Goal: Information Seeking & Learning: Understand process/instructions

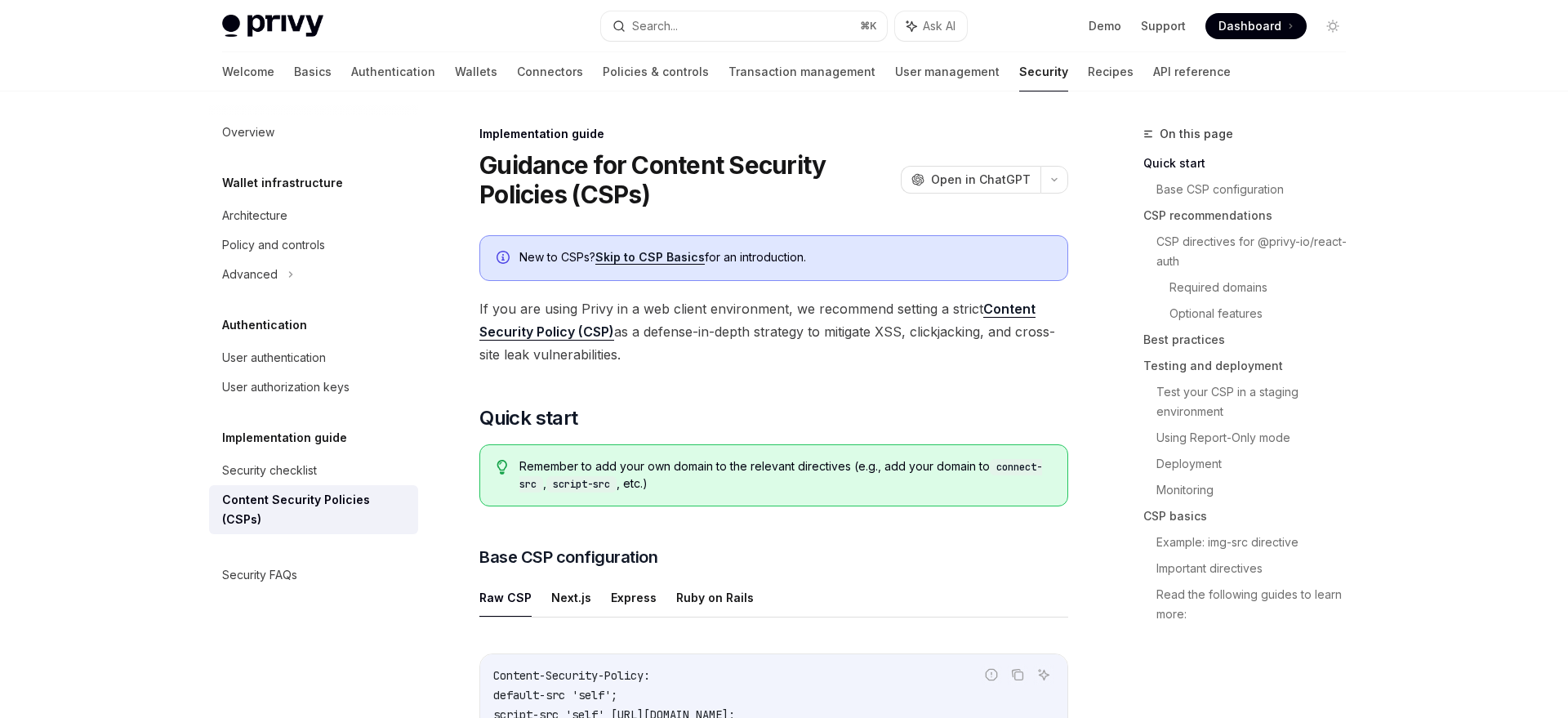
drag, startPoint x: 585, startPoint y: 353, endPoint x: 466, endPoint y: 305, distance: 128.3
copy span "If you are using Privy in a web client environment, we recommend setting a stri…"
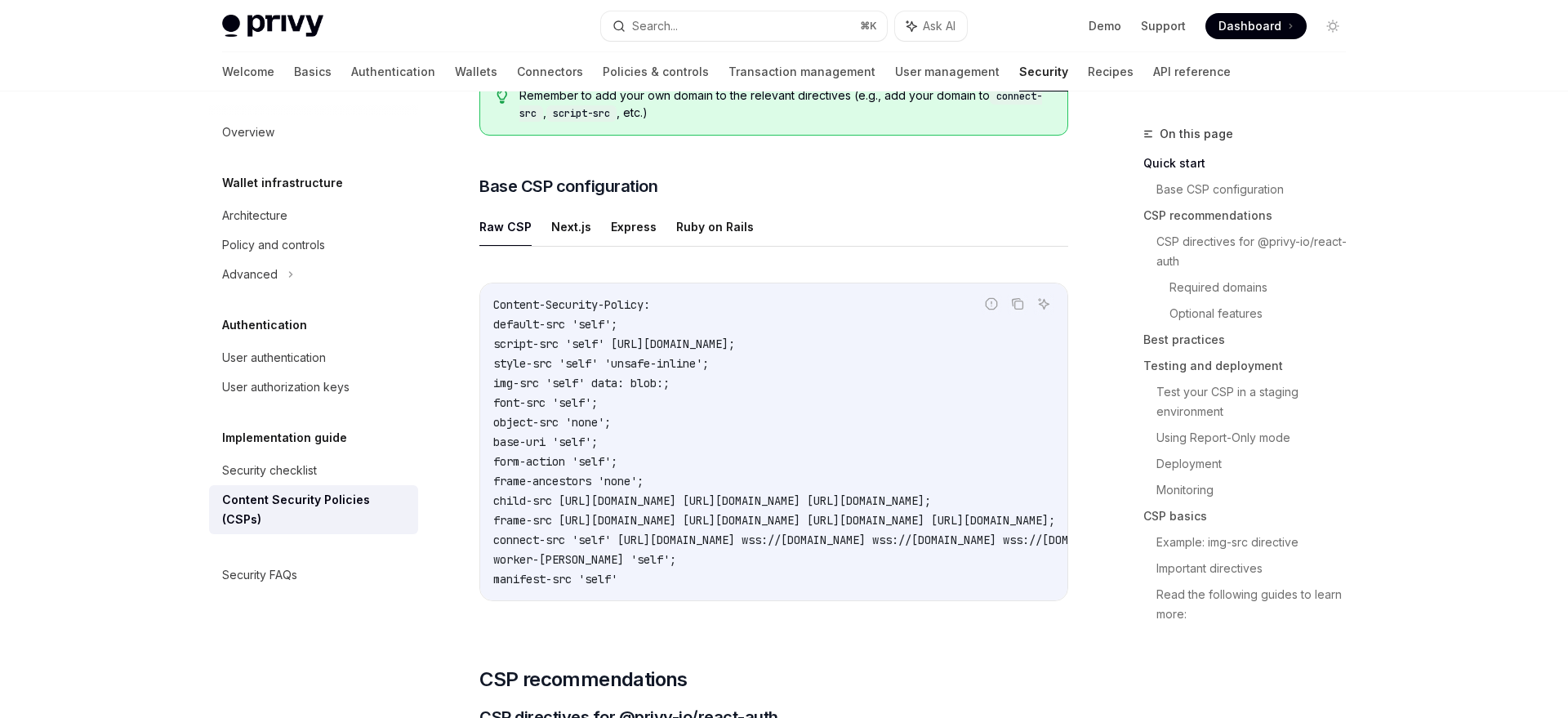
scroll to position [376, 0]
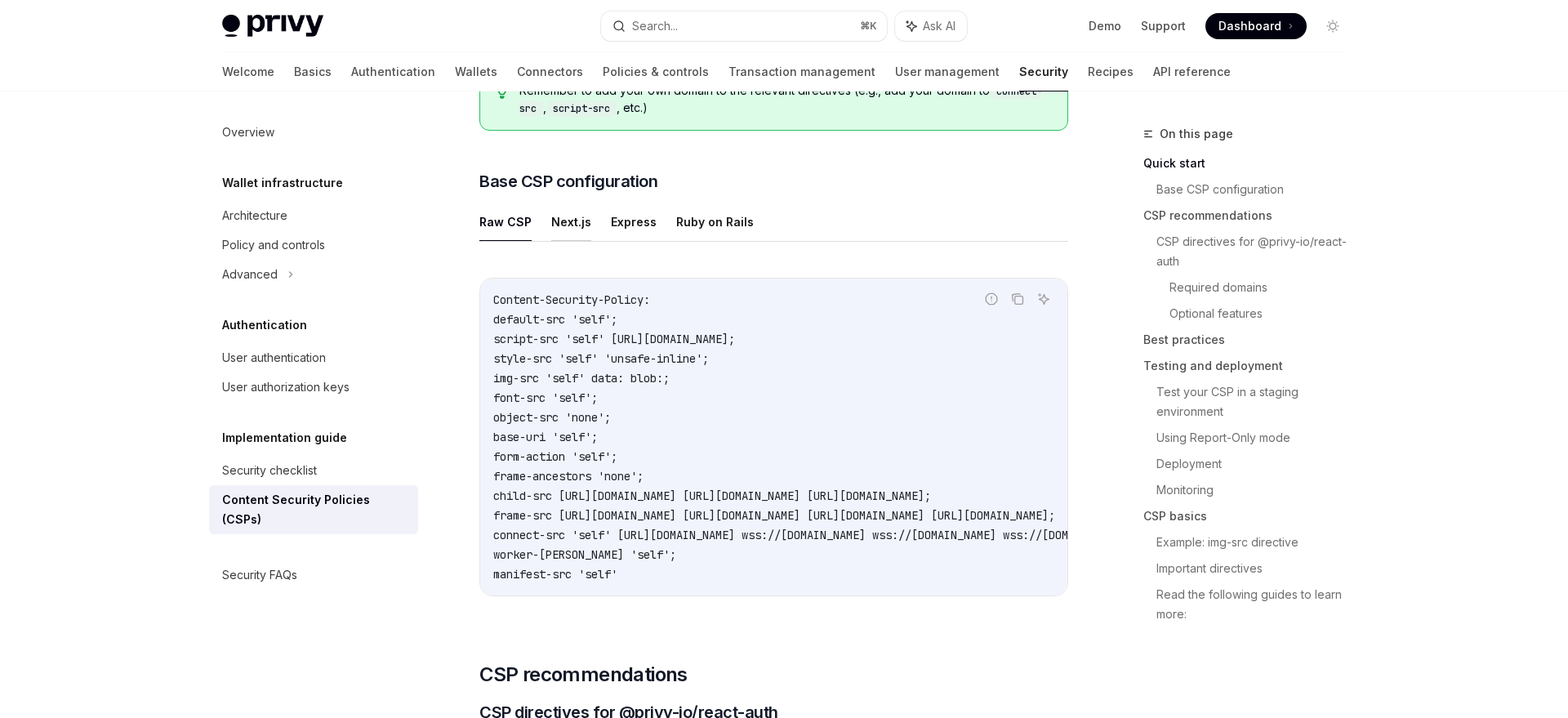
click at [566, 222] on button "Next.js" at bounding box center [571, 222] width 40 height 38
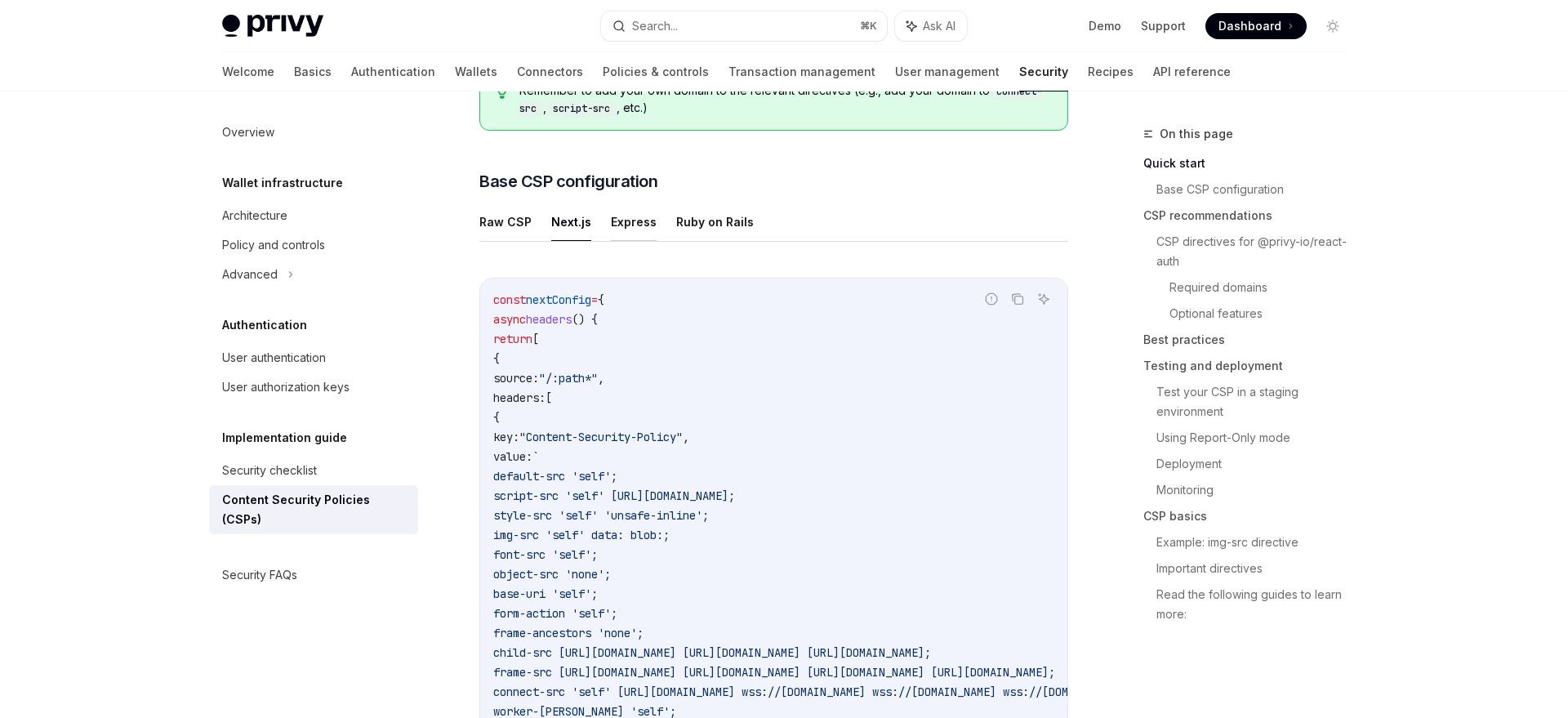
click at [623, 222] on button "Express" at bounding box center [634, 222] width 45 height 38
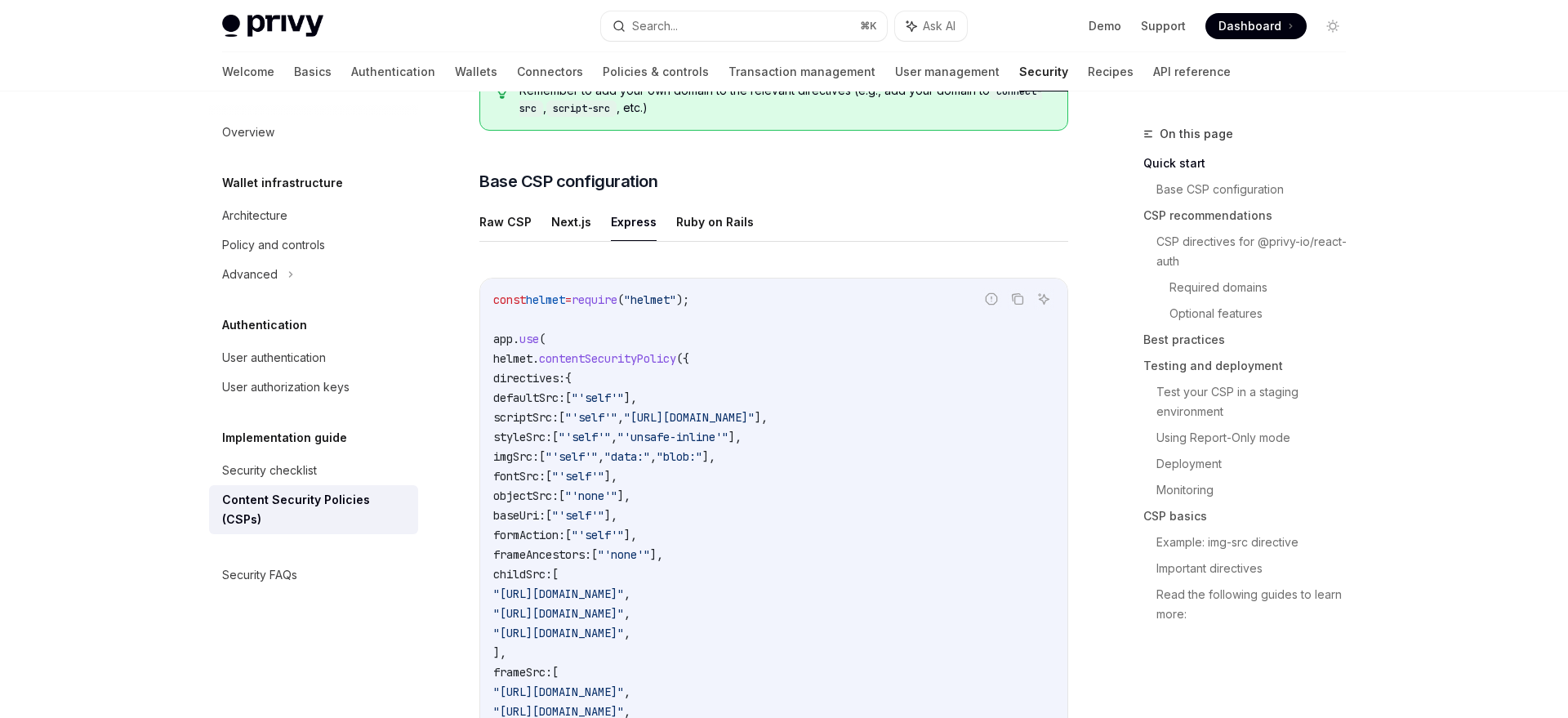
click at [666, 224] on ul "Raw CSP Next.js Express Ruby on Rails" at bounding box center [773, 222] width 589 height 39
click at [676, 231] on button "Ruby on Rails" at bounding box center [714, 222] width 78 height 38
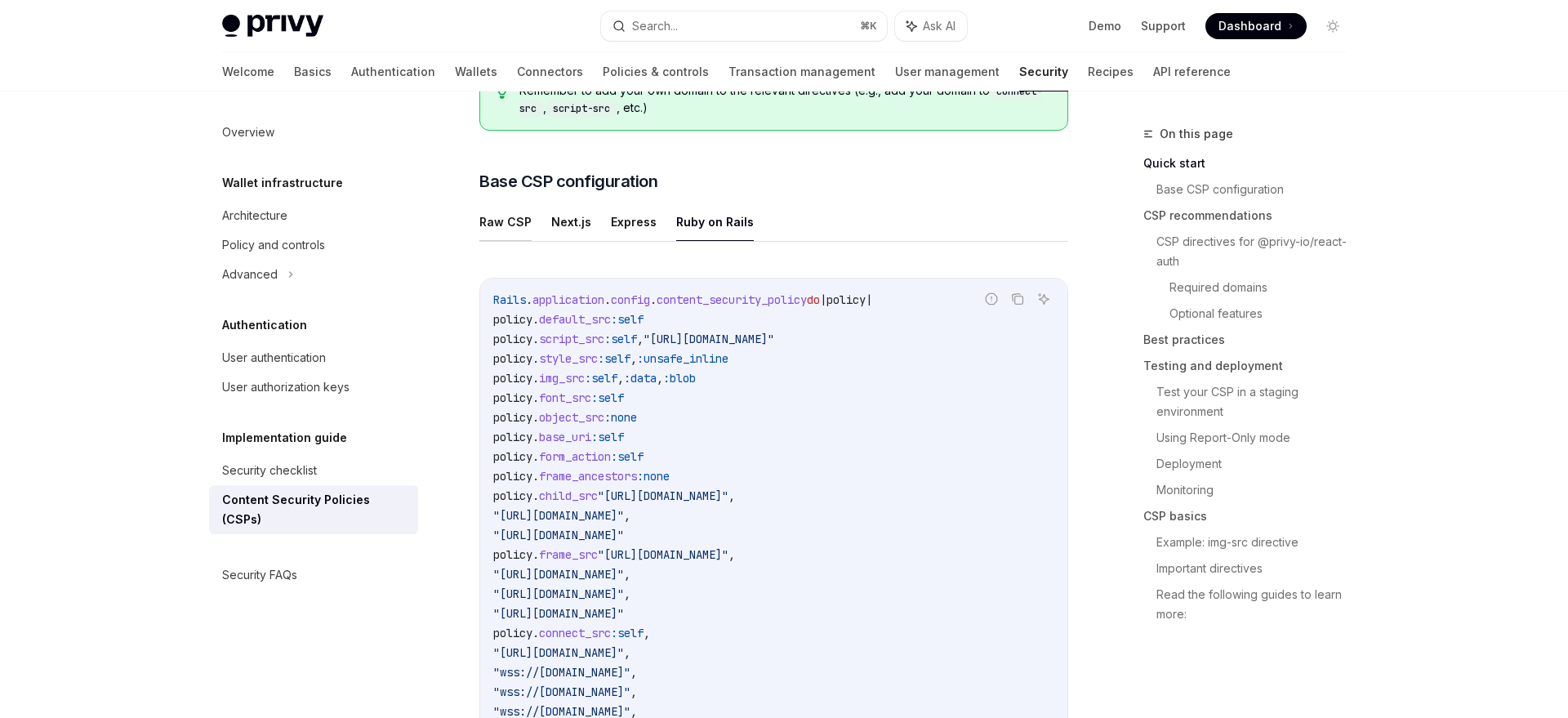
click at [506, 222] on button "Raw CSP" at bounding box center [505, 222] width 52 height 38
type textarea "*"
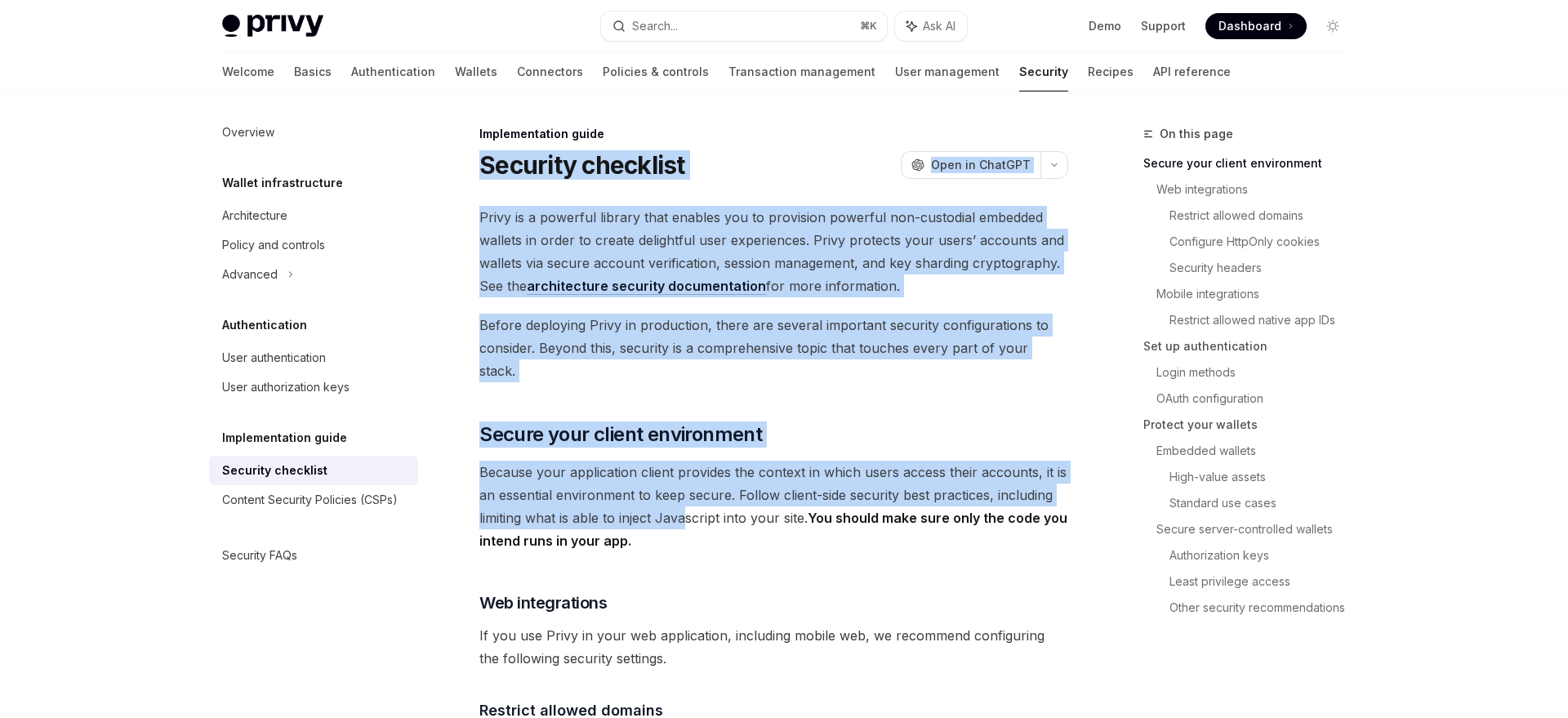
drag, startPoint x: 547, startPoint y: 254, endPoint x: 686, endPoint y: 491, distance: 274.8
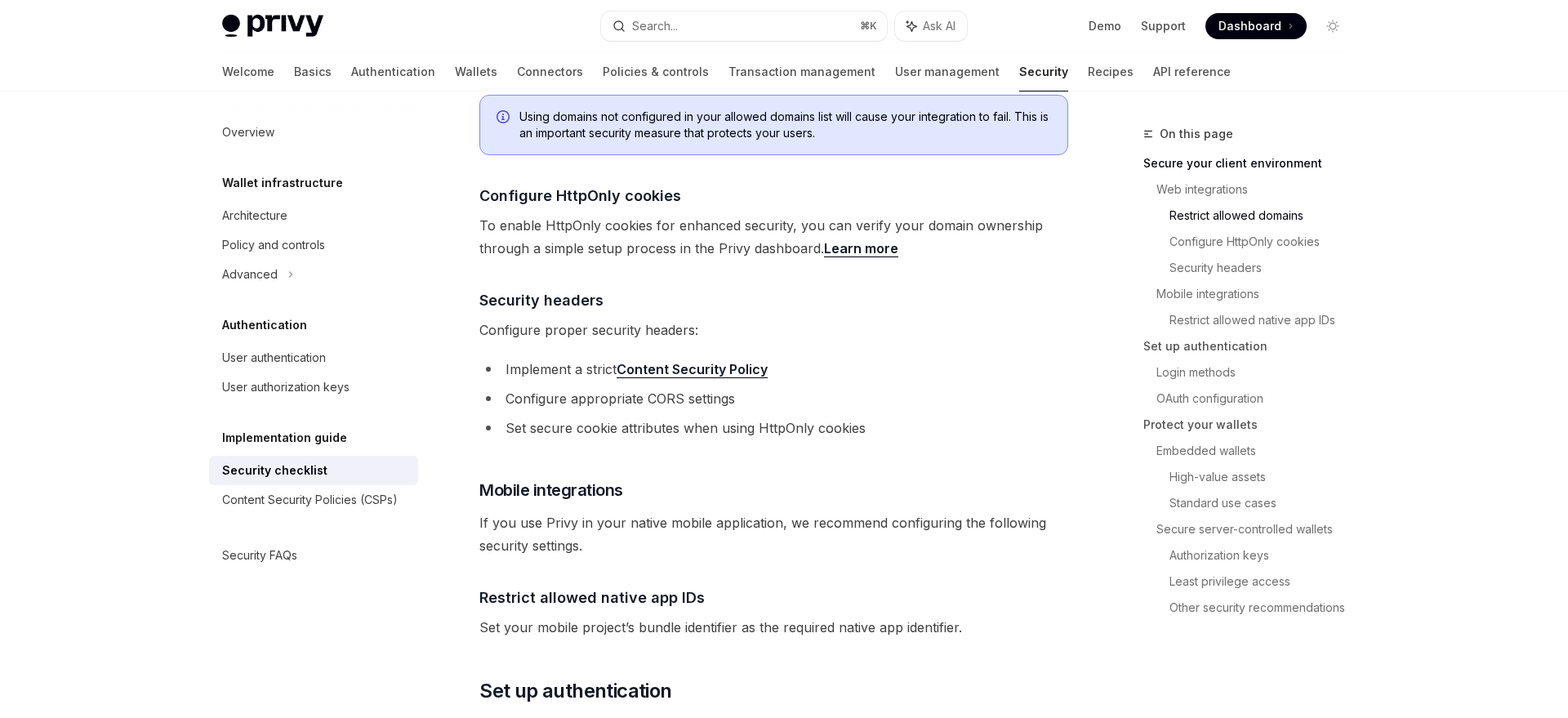
scroll to position [768, 0]
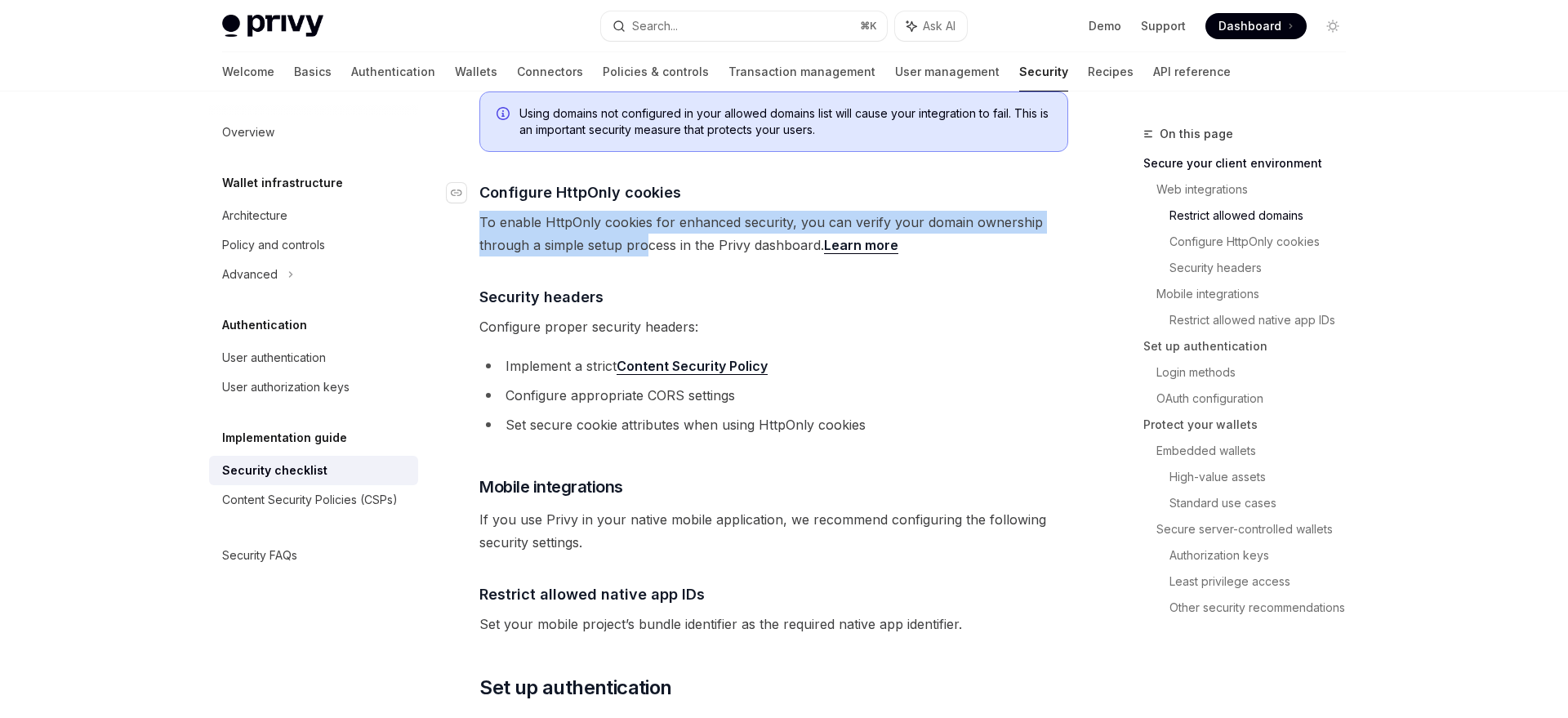
drag, startPoint x: 631, startPoint y: 221, endPoint x: 479, endPoint y: 179, distance: 157.7
drag, startPoint x: 479, startPoint y: 179, endPoint x: 487, endPoint y: 192, distance: 15.3
click at [479, 181] on h4 "​ Configure HttpOnly cookies" at bounding box center [773, 192] width 589 height 22
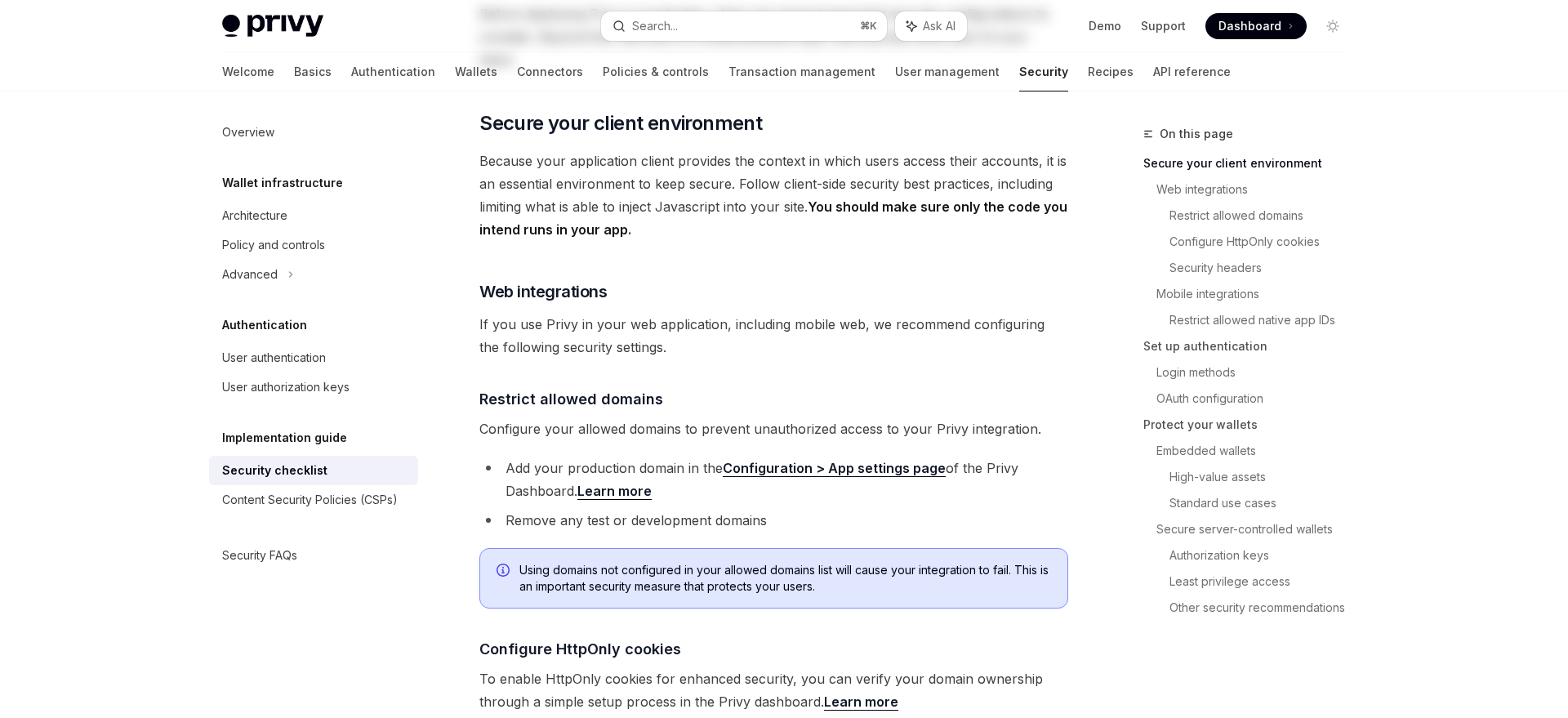
scroll to position [0, 0]
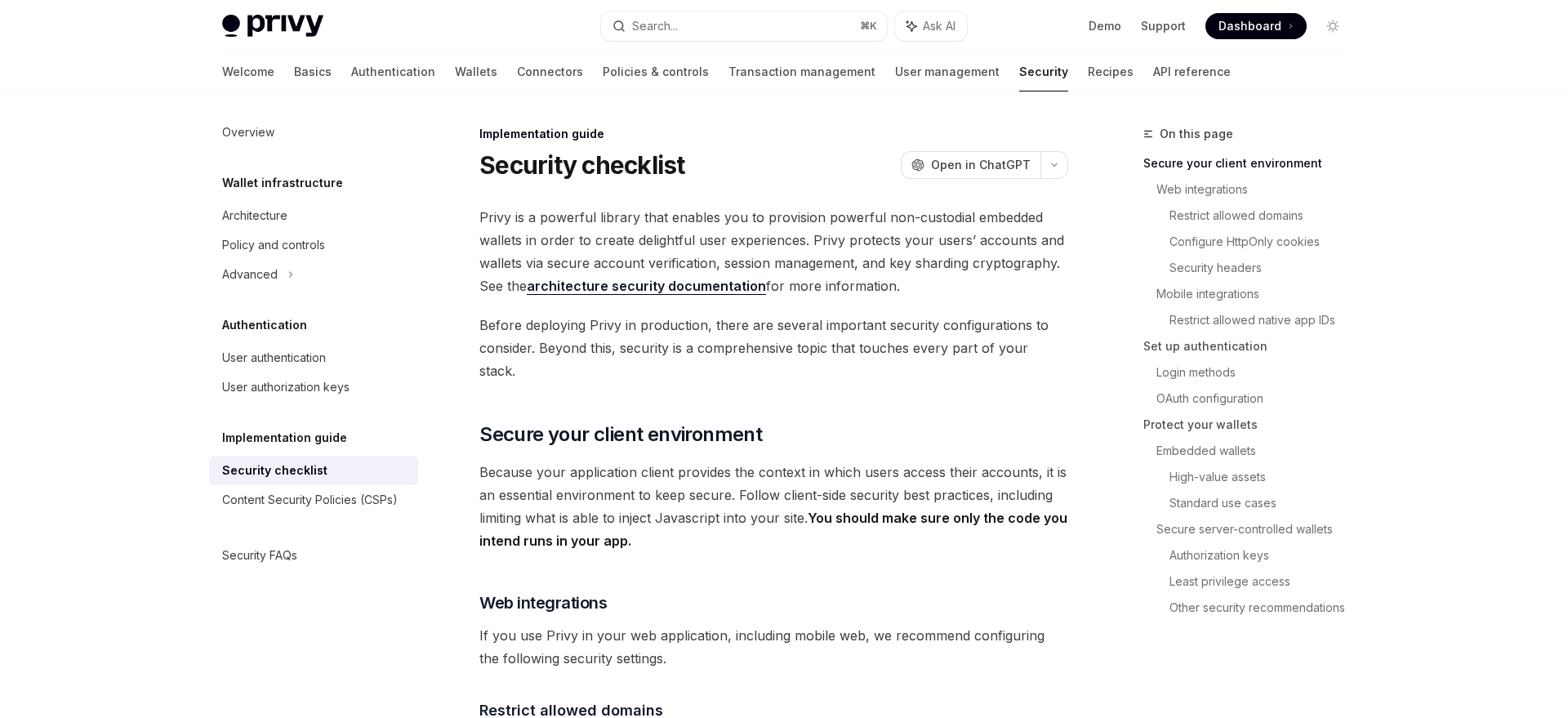
click at [581, 289] on link "architecture security documentation" at bounding box center [646, 287] width 240 height 17
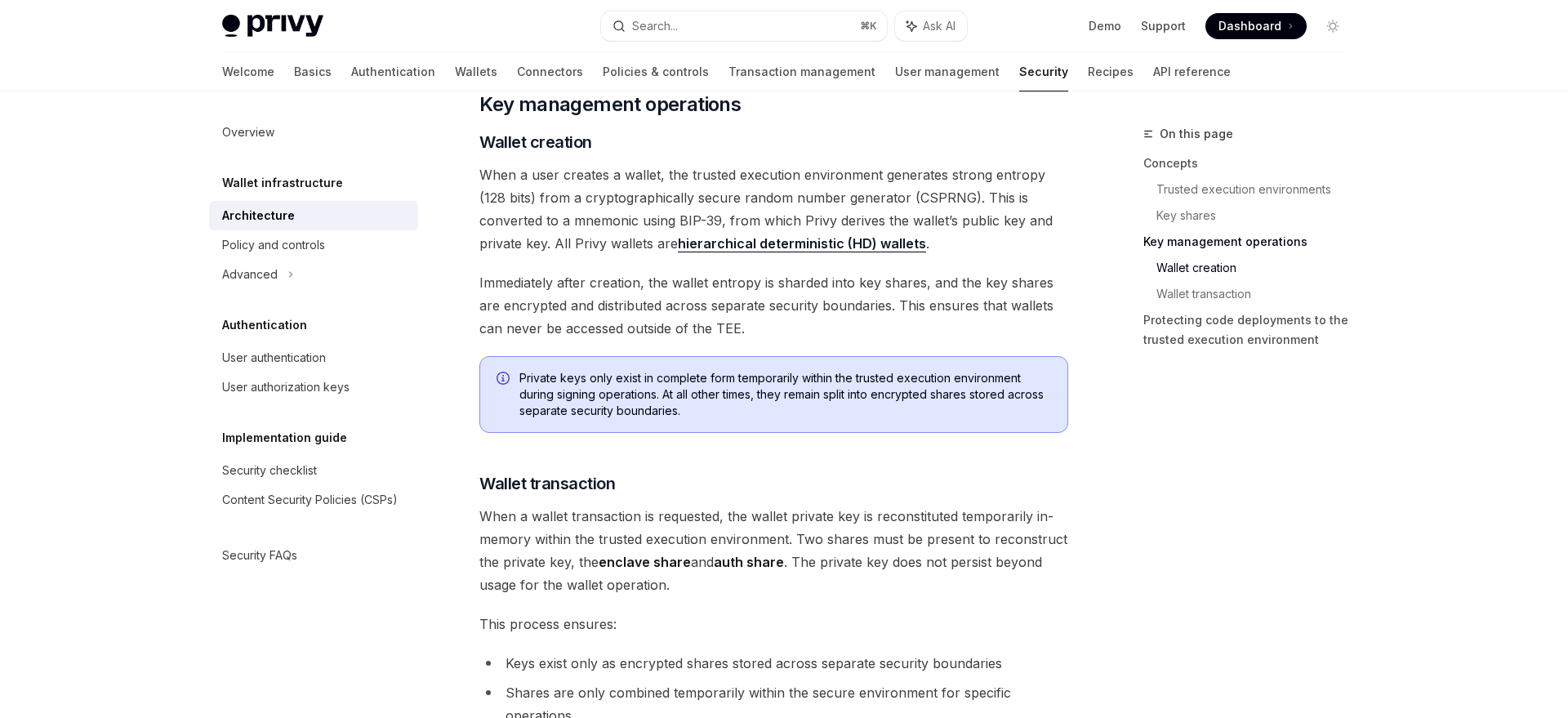
scroll to position [1994, 0]
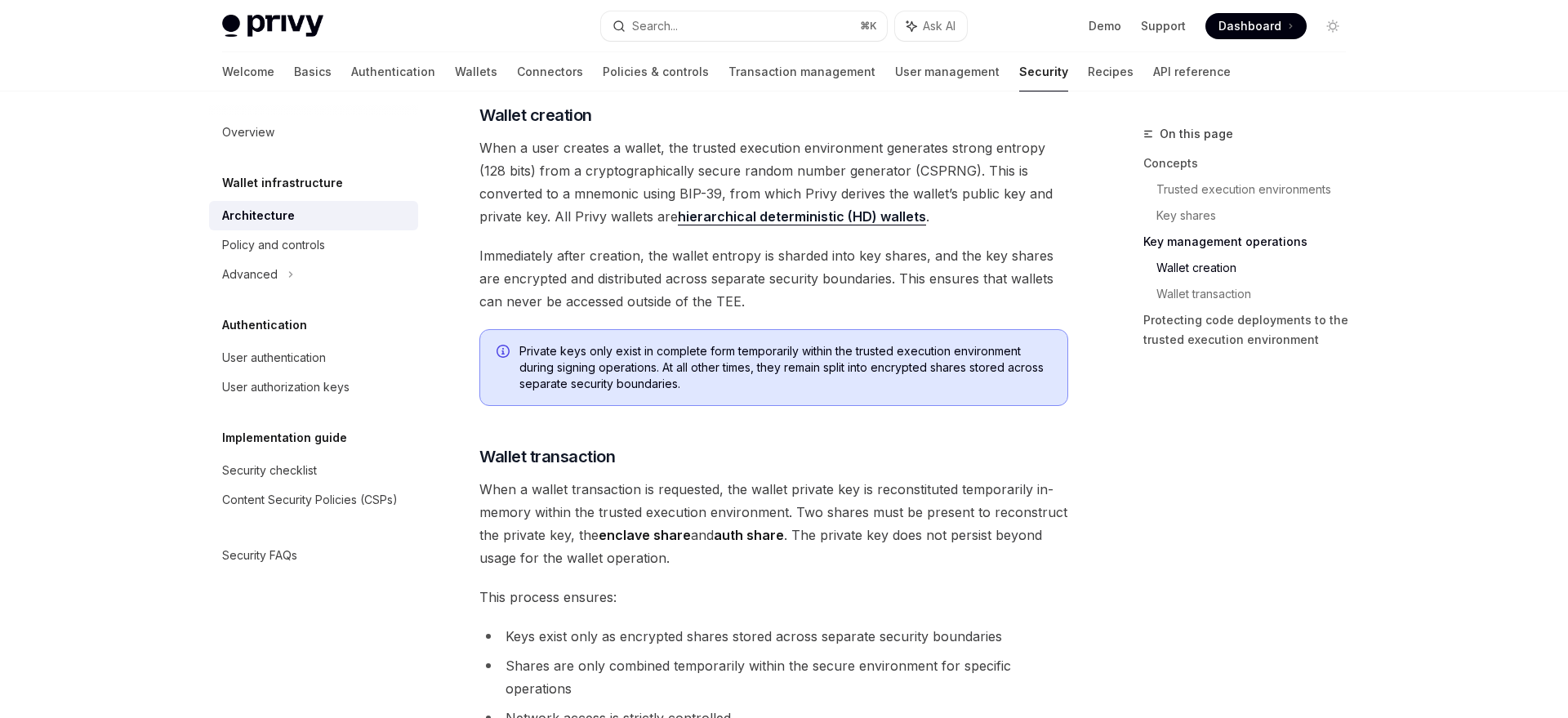
type textarea "*"
